Goal: Transaction & Acquisition: Obtain resource

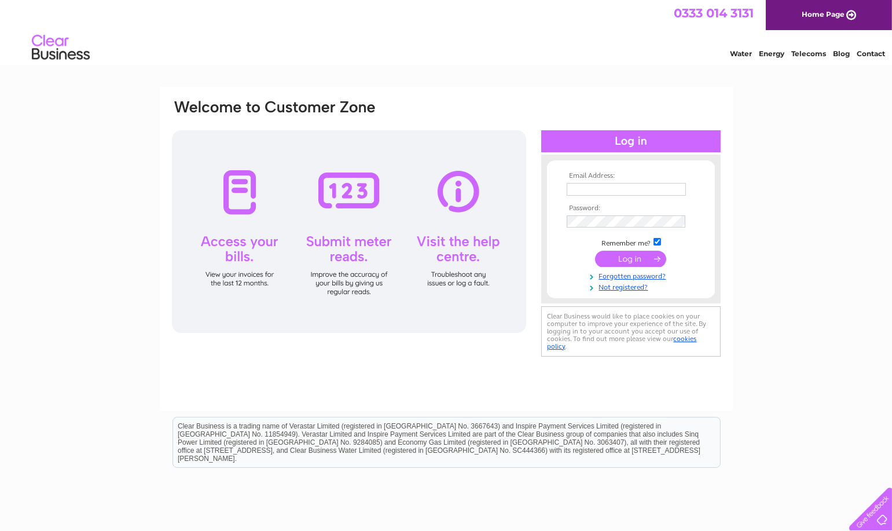
type input "[PERSON_NAME][EMAIL_ADDRESS][DOMAIN_NAME]"
click at [653, 258] on input "submit" at bounding box center [630, 259] width 71 height 16
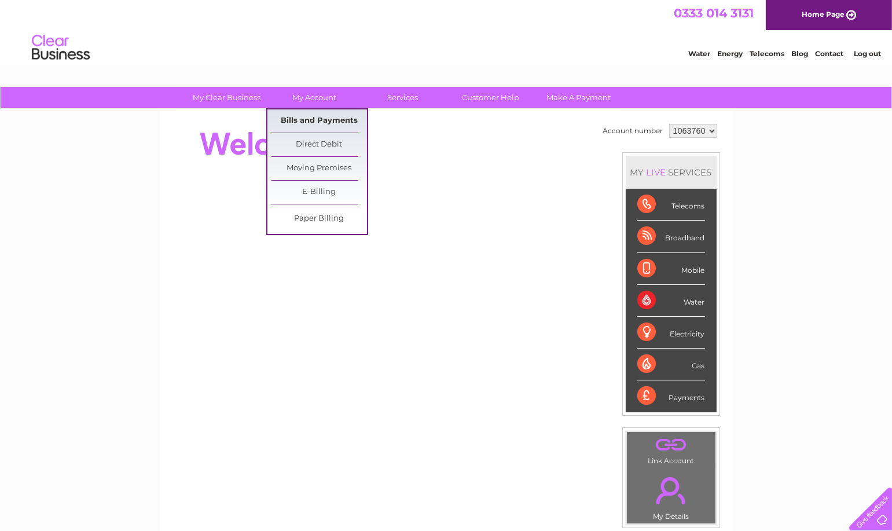
click at [325, 122] on link "Bills and Payments" at bounding box center [318, 120] width 95 height 23
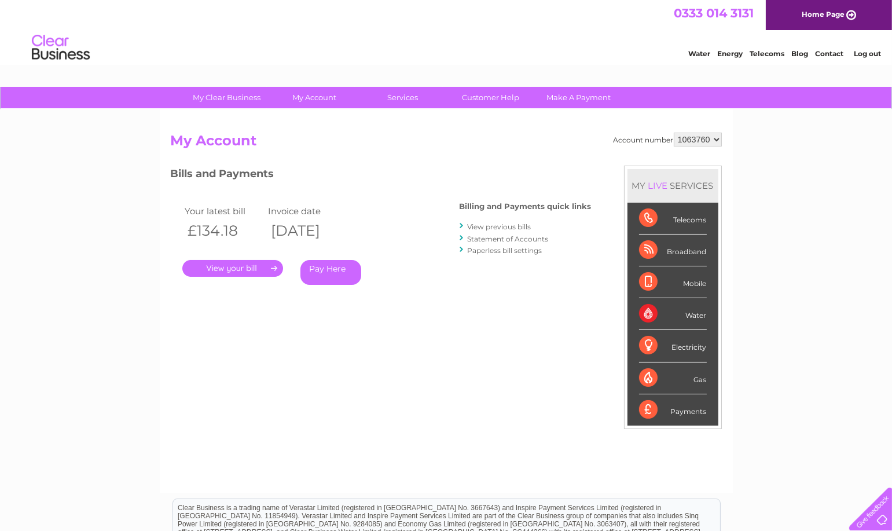
click at [272, 267] on link "." at bounding box center [232, 268] width 101 height 17
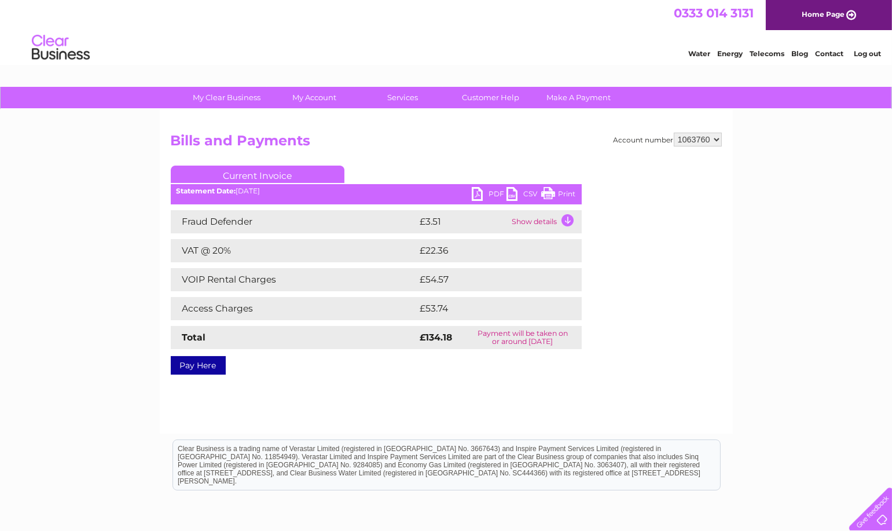
click at [542, 224] on td "Show details" at bounding box center [545, 221] width 72 height 23
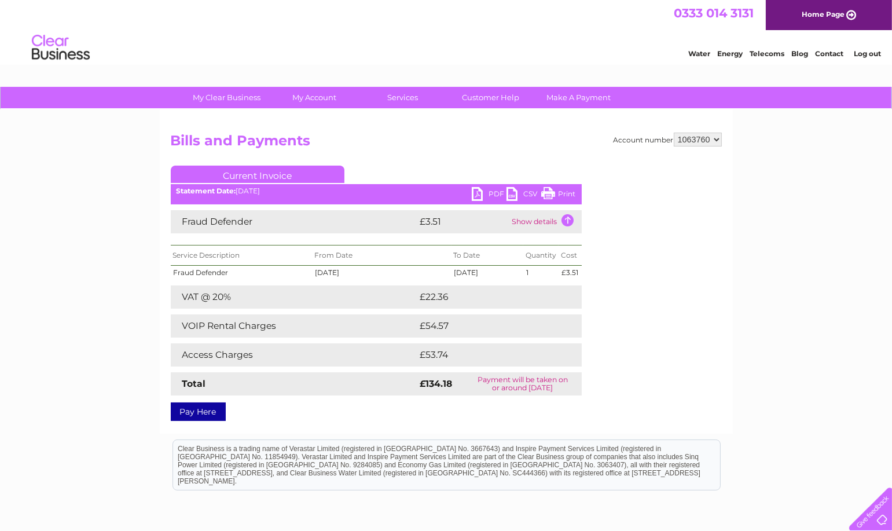
click at [477, 192] on link "PDF" at bounding box center [489, 195] width 35 height 17
